Goal: Navigation & Orientation: Find specific page/section

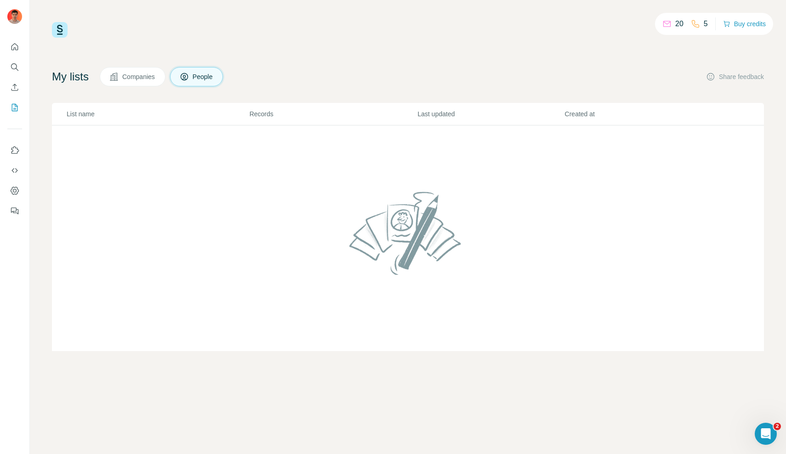
click at [133, 75] on span "Companies" at bounding box center [139, 76] width 34 height 9
click at [207, 80] on span "People" at bounding box center [203, 76] width 21 height 9
click at [136, 74] on span "Companies" at bounding box center [139, 76] width 34 height 9
click at [62, 22] on img at bounding box center [60, 30] width 16 height 16
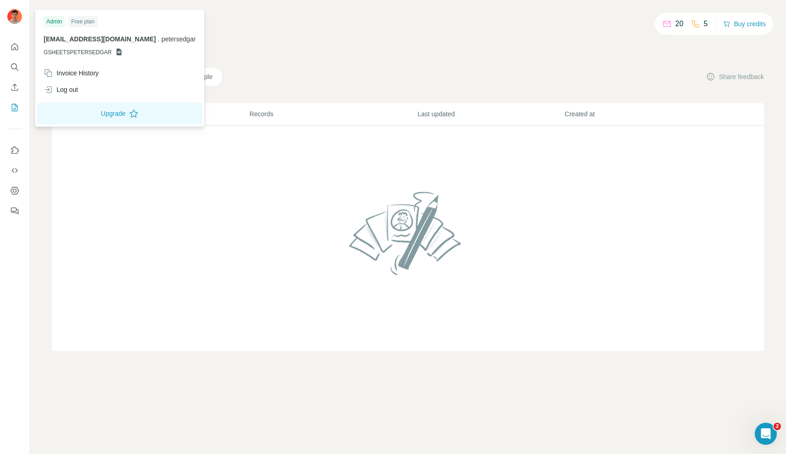
click at [21, 18] on img at bounding box center [14, 16] width 15 height 15
click at [115, 52] on icon at bounding box center [118, 51] width 7 height 7
click at [118, 52] on icon at bounding box center [119, 52] width 5 height 7
click at [15, 105] on icon "My lists" at bounding box center [14, 107] width 9 height 9
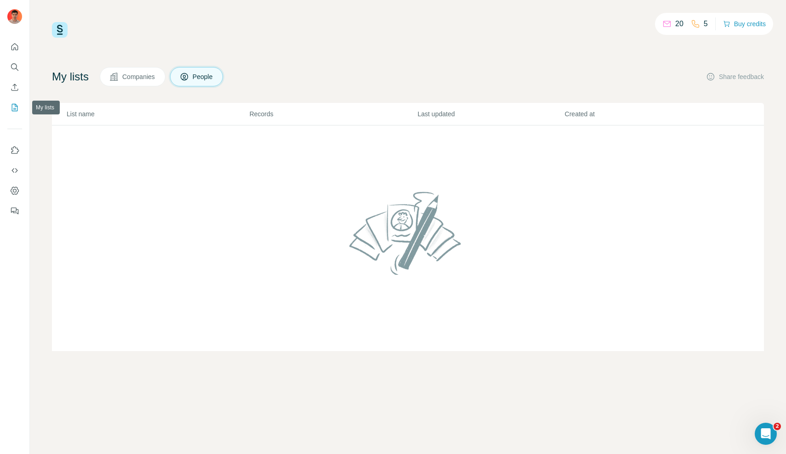
click at [15, 105] on icon "My lists" at bounding box center [14, 107] width 9 height 9
click at [14, 85] on icon "Enrich CSV" at bounding box center [14, 87] width 9 height 9
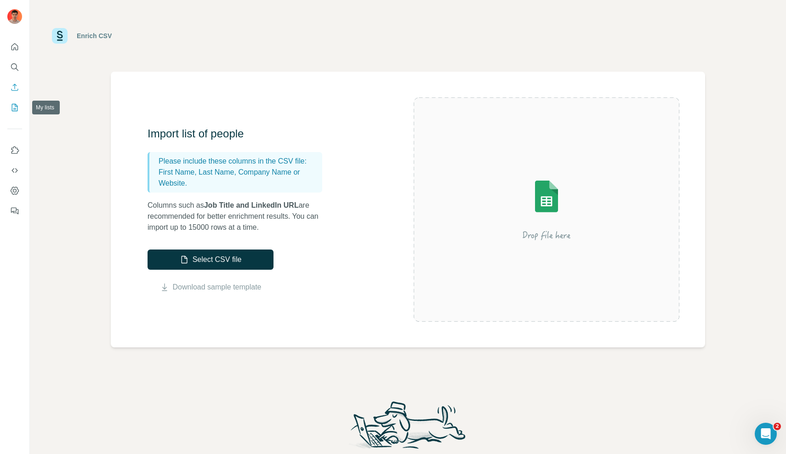
click at [18, 114] on button "My lists" at bounding box center [14, 107] width 15 height 17
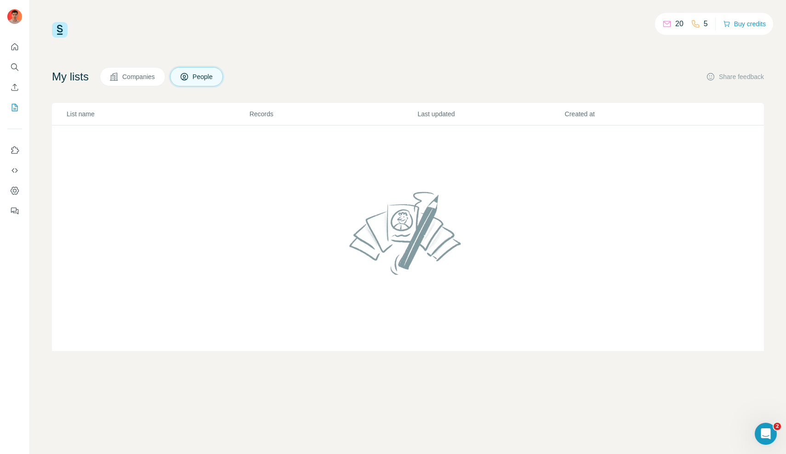
click at [229, 123] on th "List name" at bounding box center [150, 114] width 197 height 23
click at [141, 77] on span "Companies" at bounding box center [139, 76] width 34 height 9
click at [548, 176] on td at bounding box center [408, 238] width 712 height 226
click at [18, 187] on icon "Dashboard" at bounding box center [14, 190] width 9 height 9
